Goal: Transaction & Acquisition: Purchase product/service

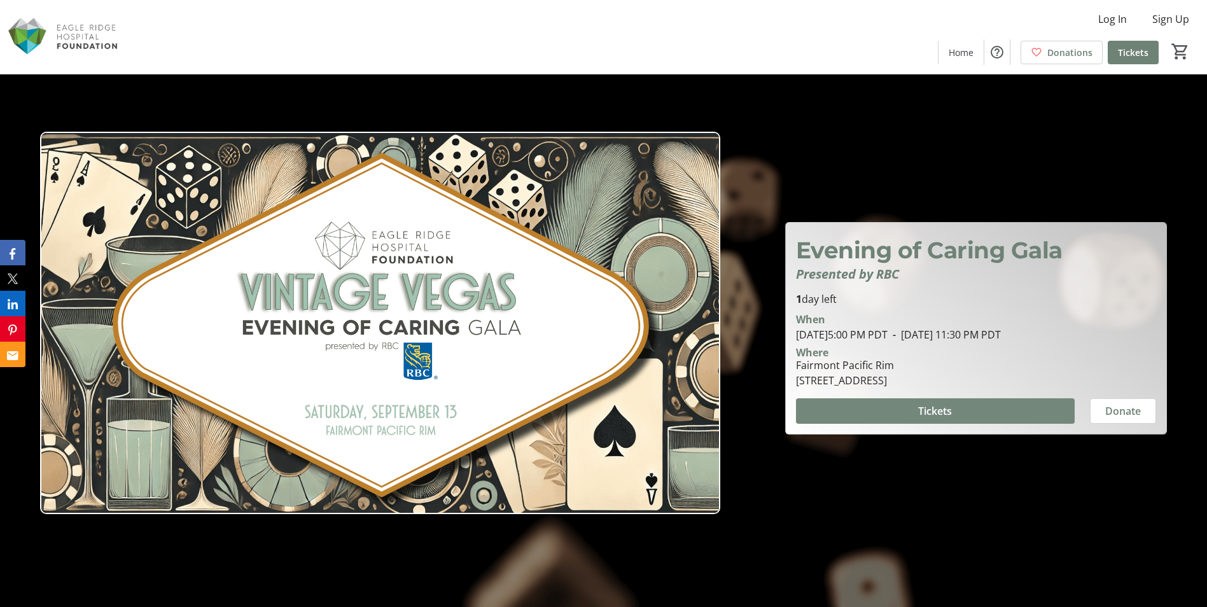
click at [928, 411] on span "Tickets" at bounding box center [935, 410] width 34 height 15
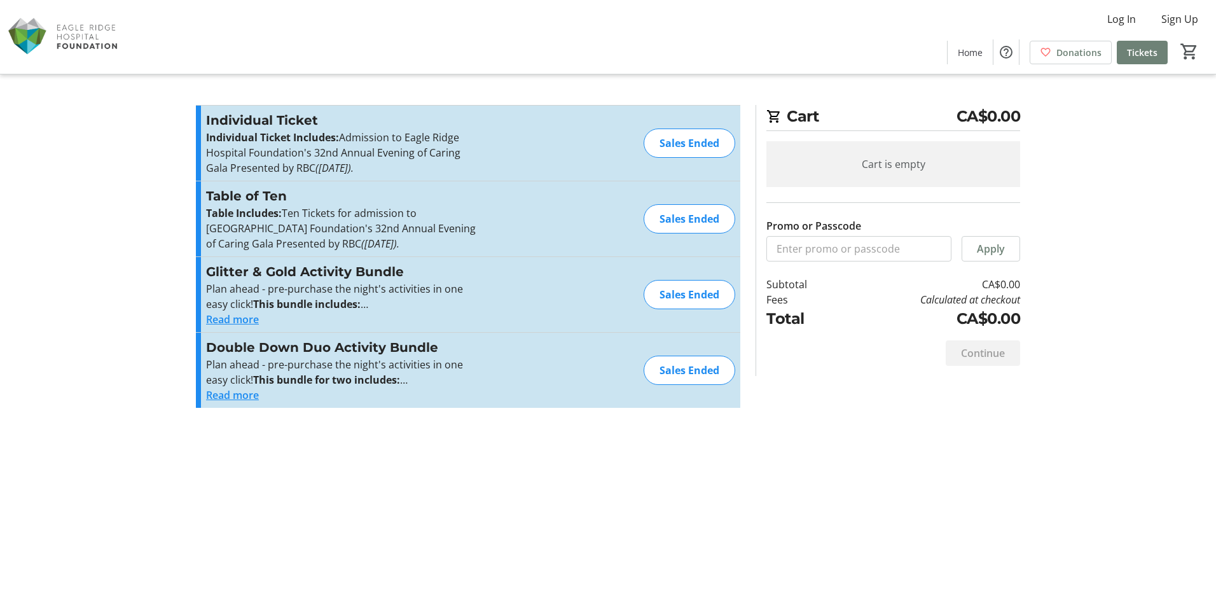
click at [687, 157] on div "Sales Ended" at bounding box center [690, 143] width 92 height 29
click at [269, 207] on strong "Table Includes:" at bounding box center [244, 213] width 76 height 14
drag, startPoint x: 269, startPoint y: 207, endPoint x: 460, endPoint y: 233, distance: 192.7
click at [460, 233] on p "Table Includes: Ten Tickets for admission to Eagle Ridge Hospital Foundation's …" at bounding box center [345, 229] width 278 height 46
